Goal: Task Accomplishment & Management: Manage account settings

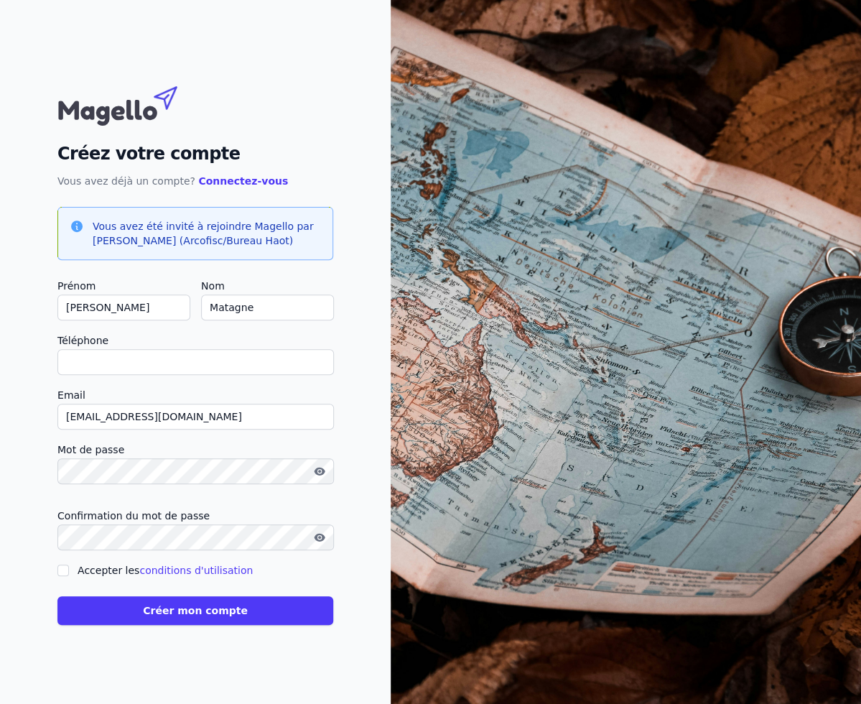
type input "0"
checkbox input "false"
type input "0495304463"
drag, startPoint x: 93, startPoint y: 573, endPoint x: 102, endPoint y: 587, distance: 16.1
click at [93, 575] on label "Accepter les conditions d'utilisation" at bounding box center [165, 570] width 175 height 11
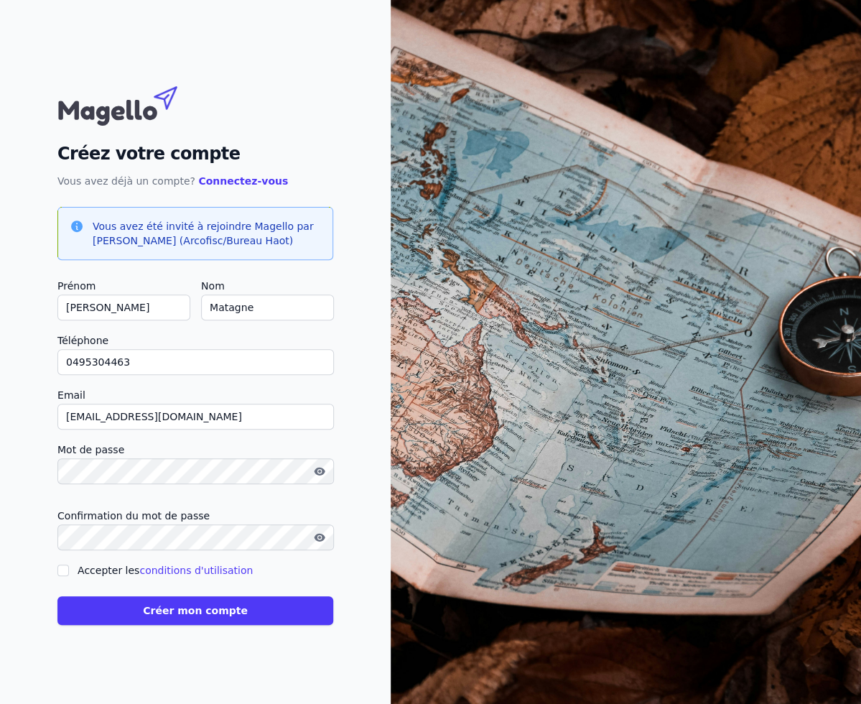
click at [88, 574] on label "Accepter les conditions d'utilisation" at bounding box center [165, 570] width 175 height 11
click at [69, 574] on input "Accepter les conditions d'utilisation" at bounding box center [62, 570] width 11 height 11
checkbox input "true"
click at [111, 606] on button "Créer mon compte" at bounding box center [195, 610] width 276 height 29
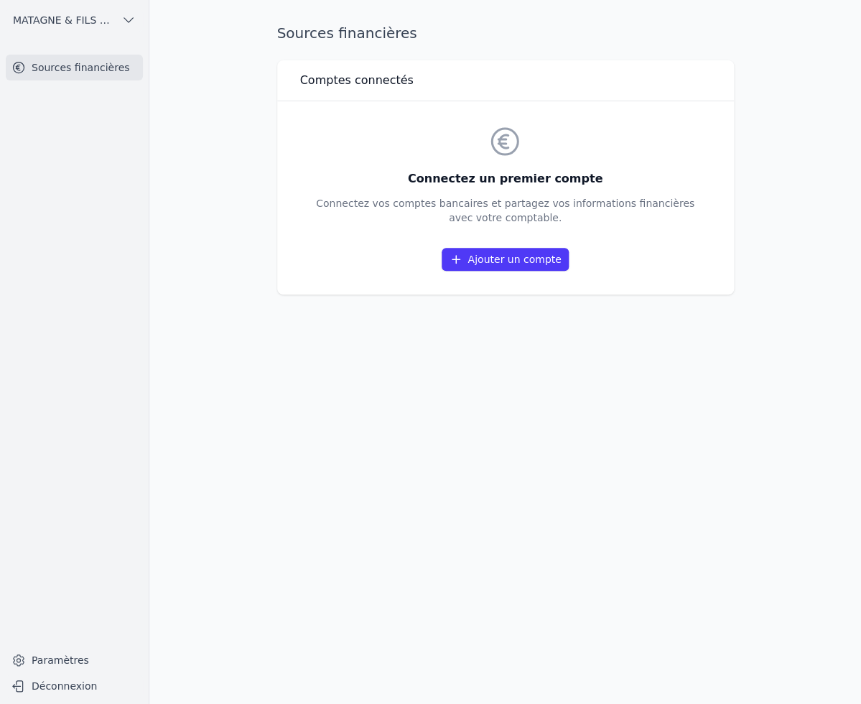
click at [452, 250] on link "Ajouter un compte" at bounding box center [505, 259] width 126 height 23
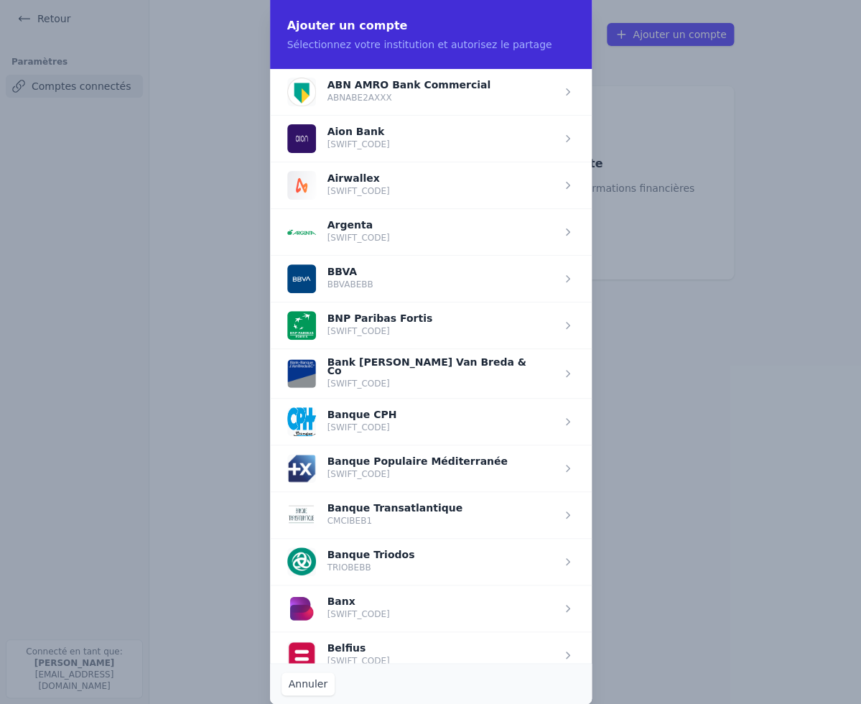
click at [377, 333] on span "button" at bounding box center [431, 325] width 322 height 47
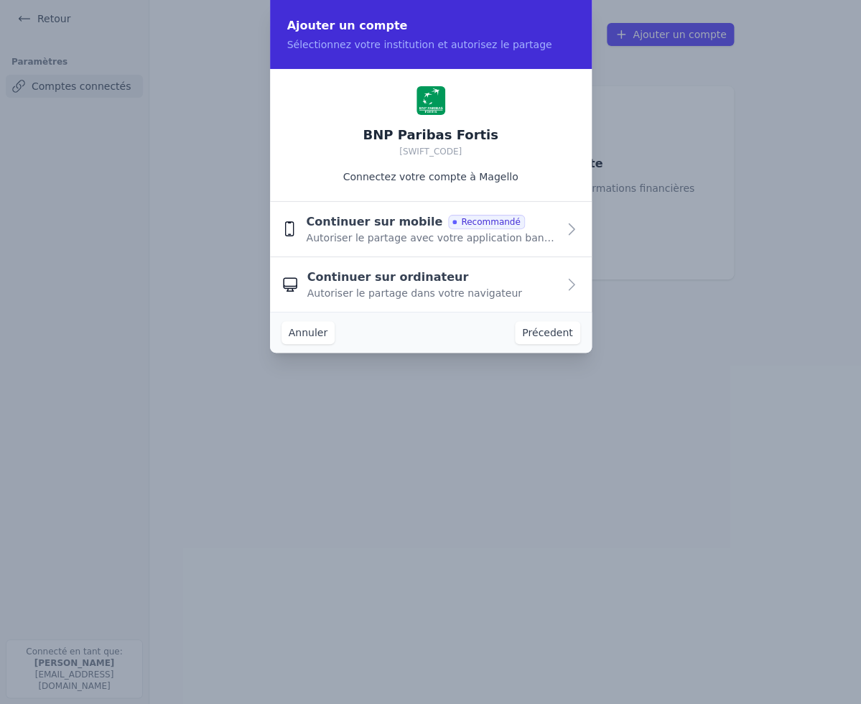
click at [384, 249] on button "Continuer sur mobile Recommandé Autoriser le partage avec votre application ban…" at bounding box center [431, 229] width 322 height 55
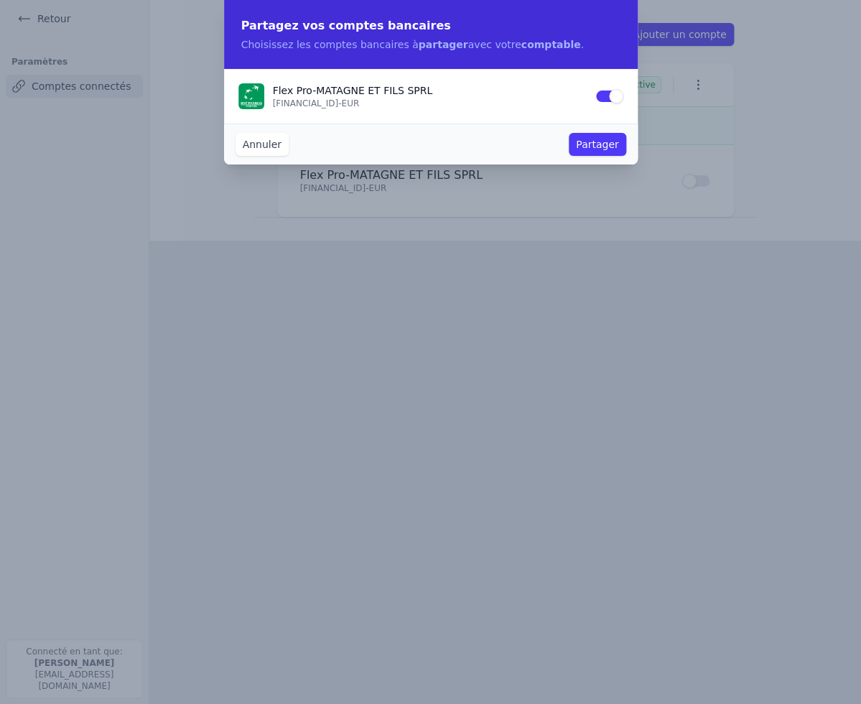
click at [578, 144] on button "Partager" at bounding box center [597, 144] width 57 height 23
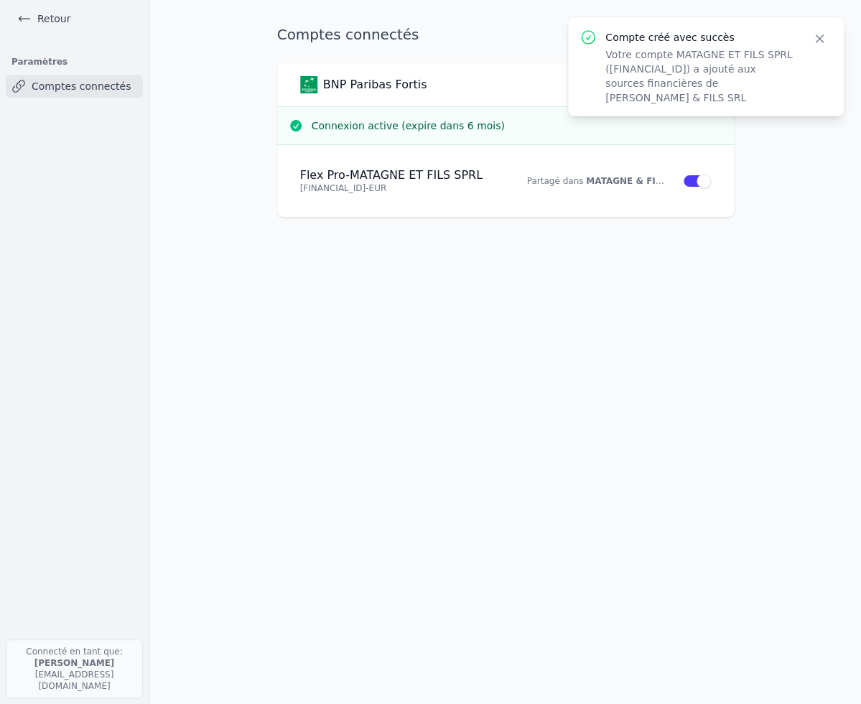
click at [107, 90] on link "Comptes connectés" at bounding box center [74, 86] width 137 height 23
click at [815, 42] on icon "button" at bounding box center [820, 39] width 14 height 14
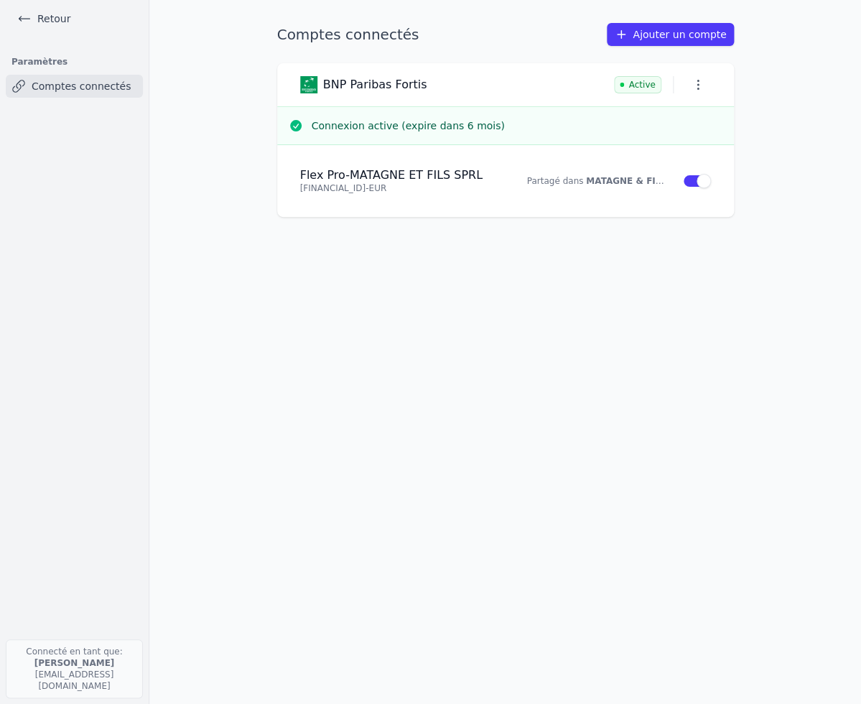
click at [45, 14] on link "Retour" at bounding box center [43, 19] width 65 height 20
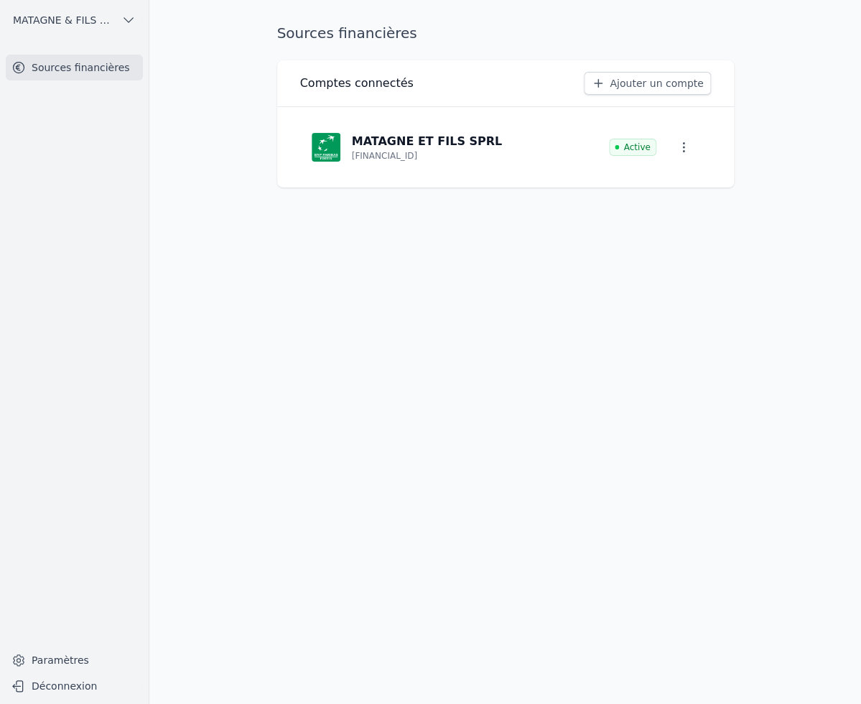
click at [89, 73] on link "Sources financières" at bounding box center [74, 68] width 137 height 26
